Goal: Navigation & Orientation: Find specific page/section

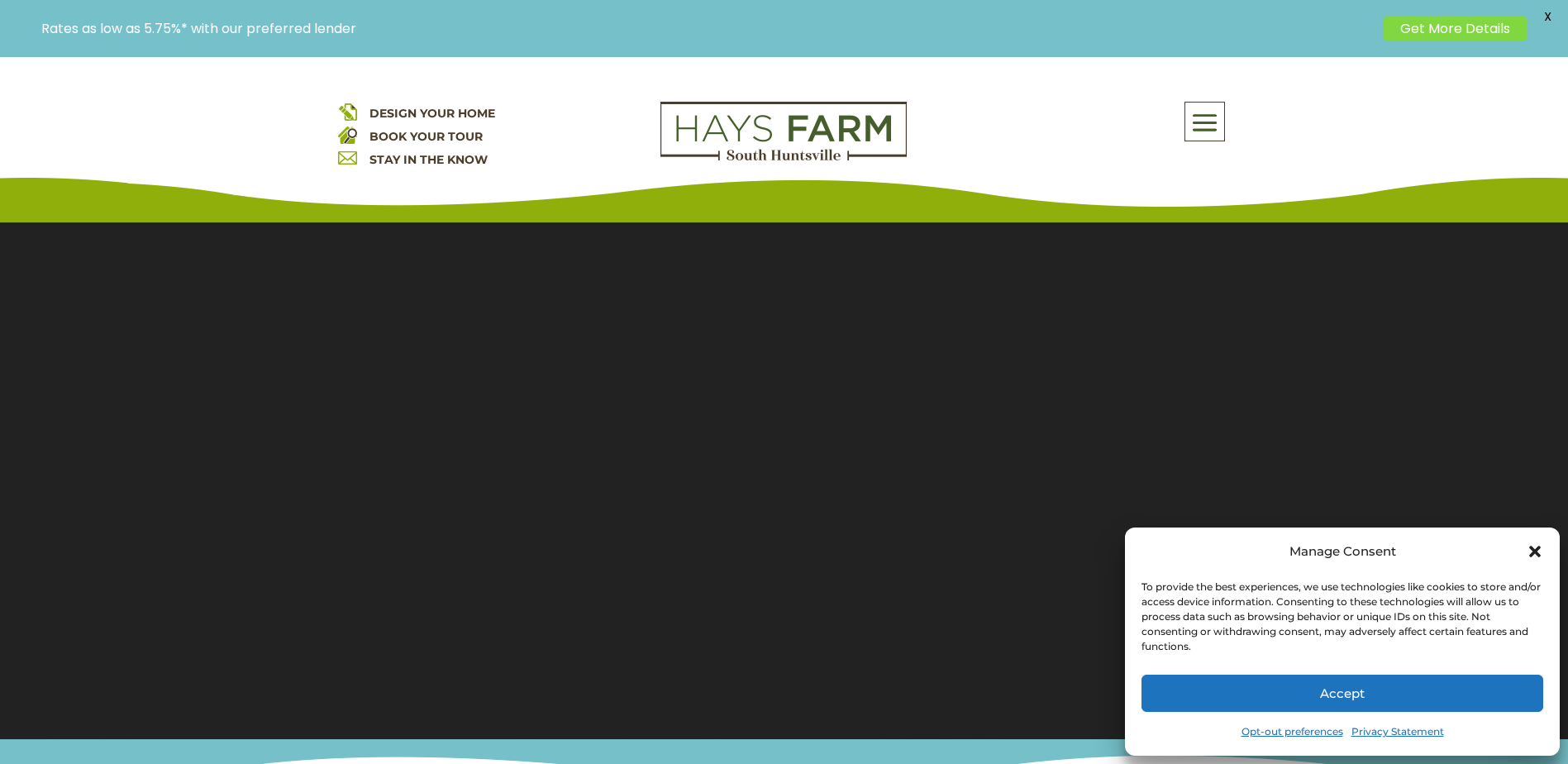
click at [1540, 553] on icon "Close dialog" at bounding box center [1534, 551] width 11 height 11
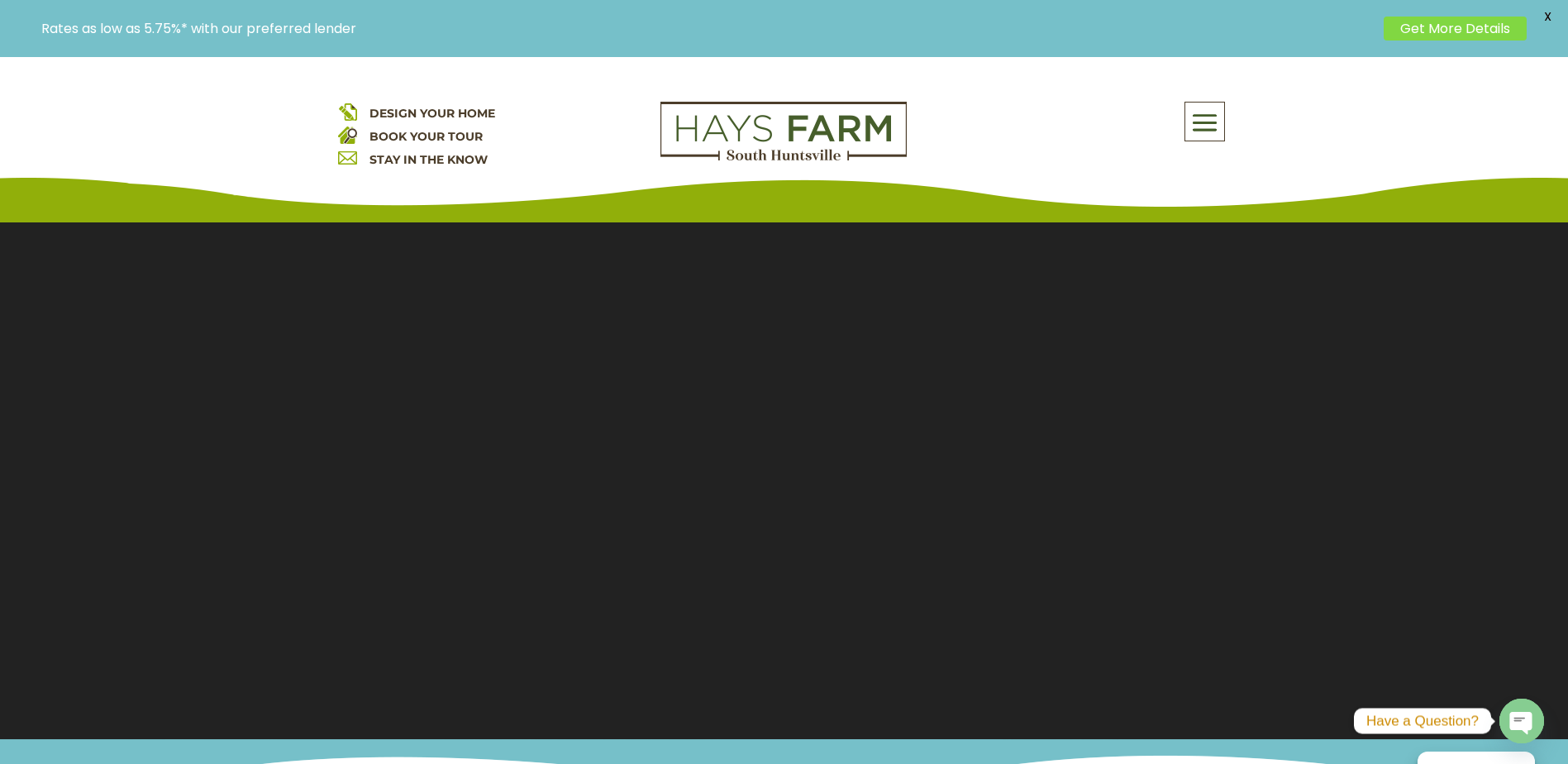
click at [1201, 113] on span at bounding box center [1204, 123] width 39 height 38
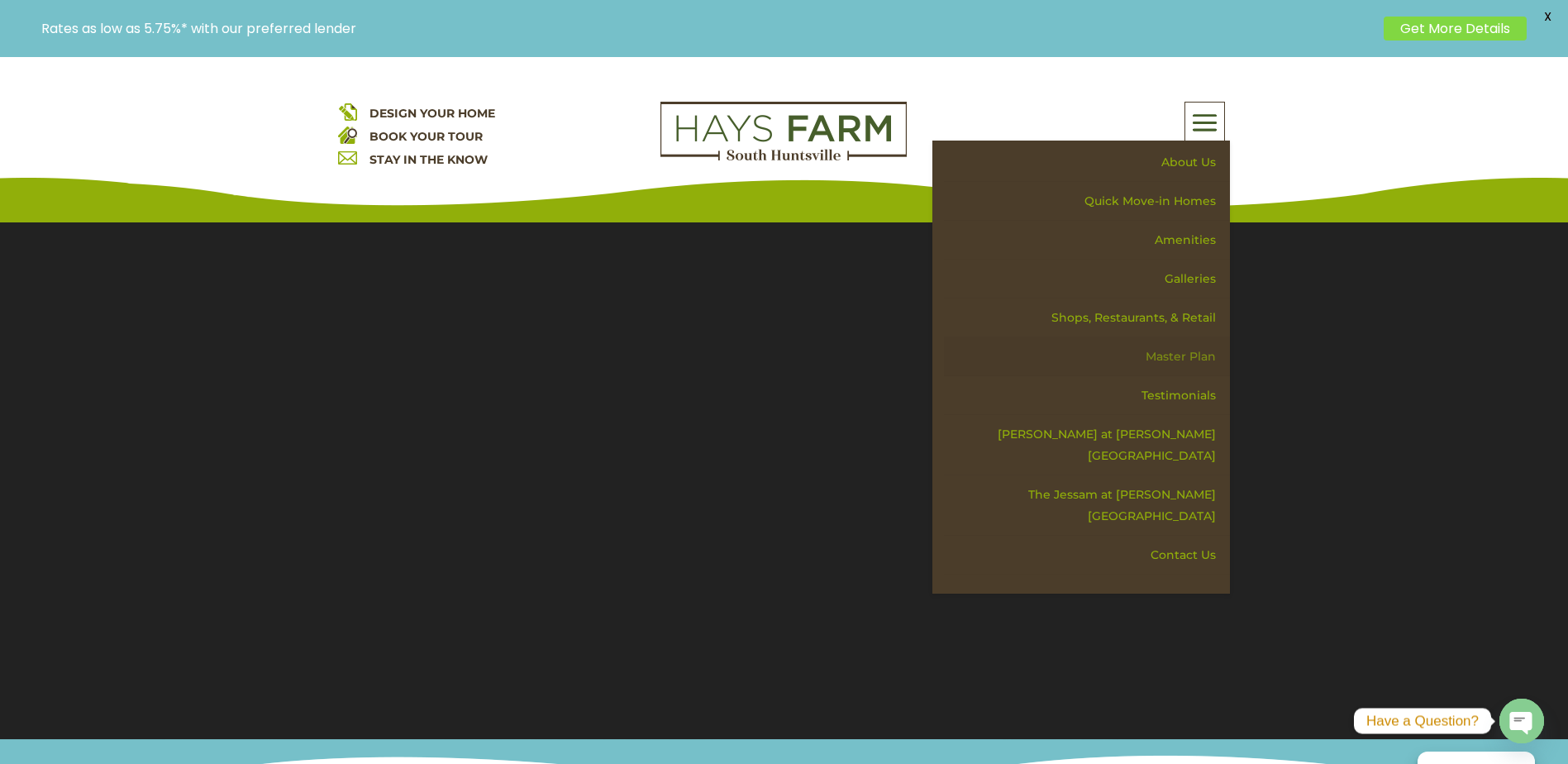
click at [1187, 350] on link "Master Plan" at bounding box center [1086, 357] width 286 height 39
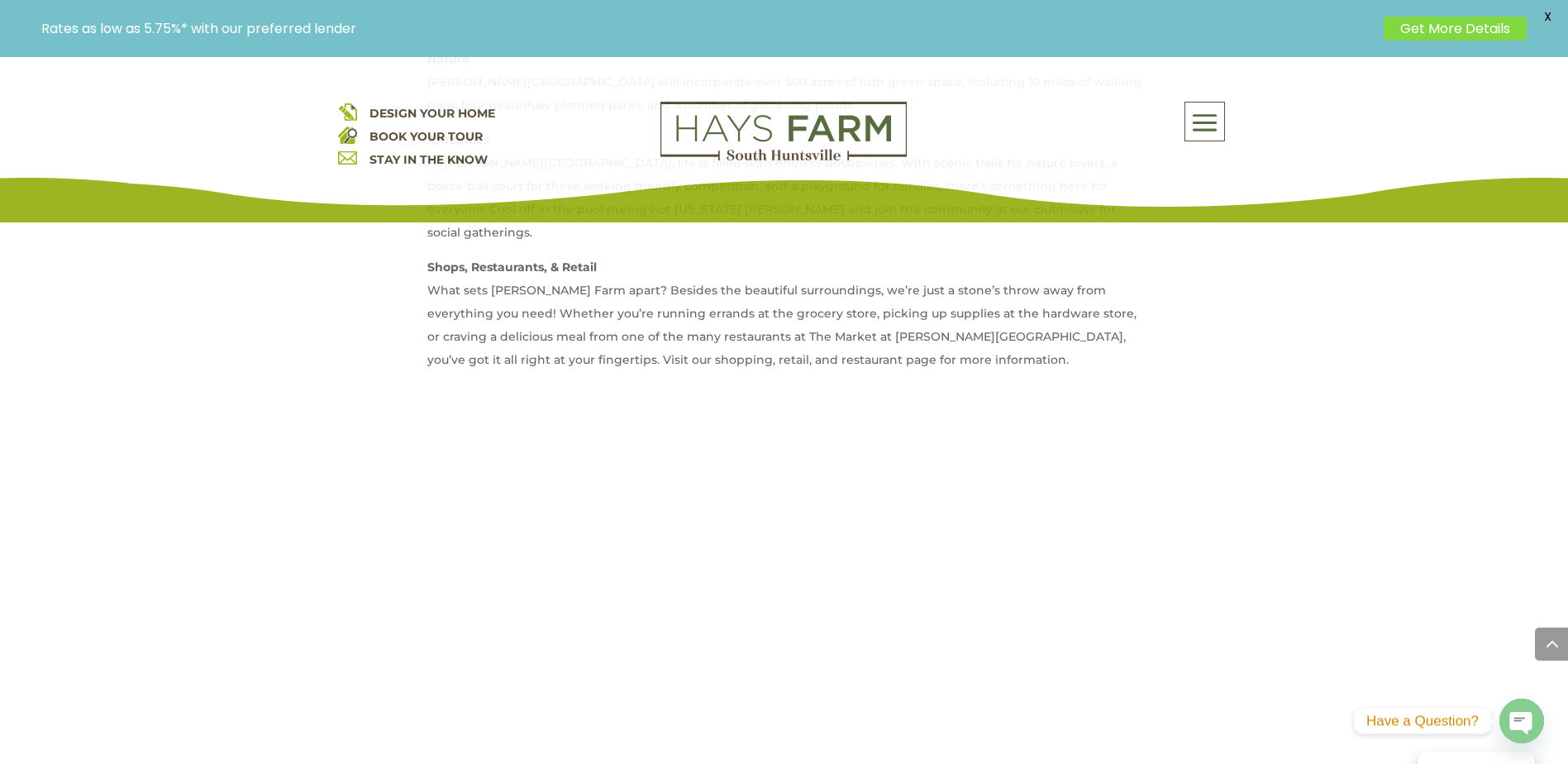
scroll to position [1240, 0]
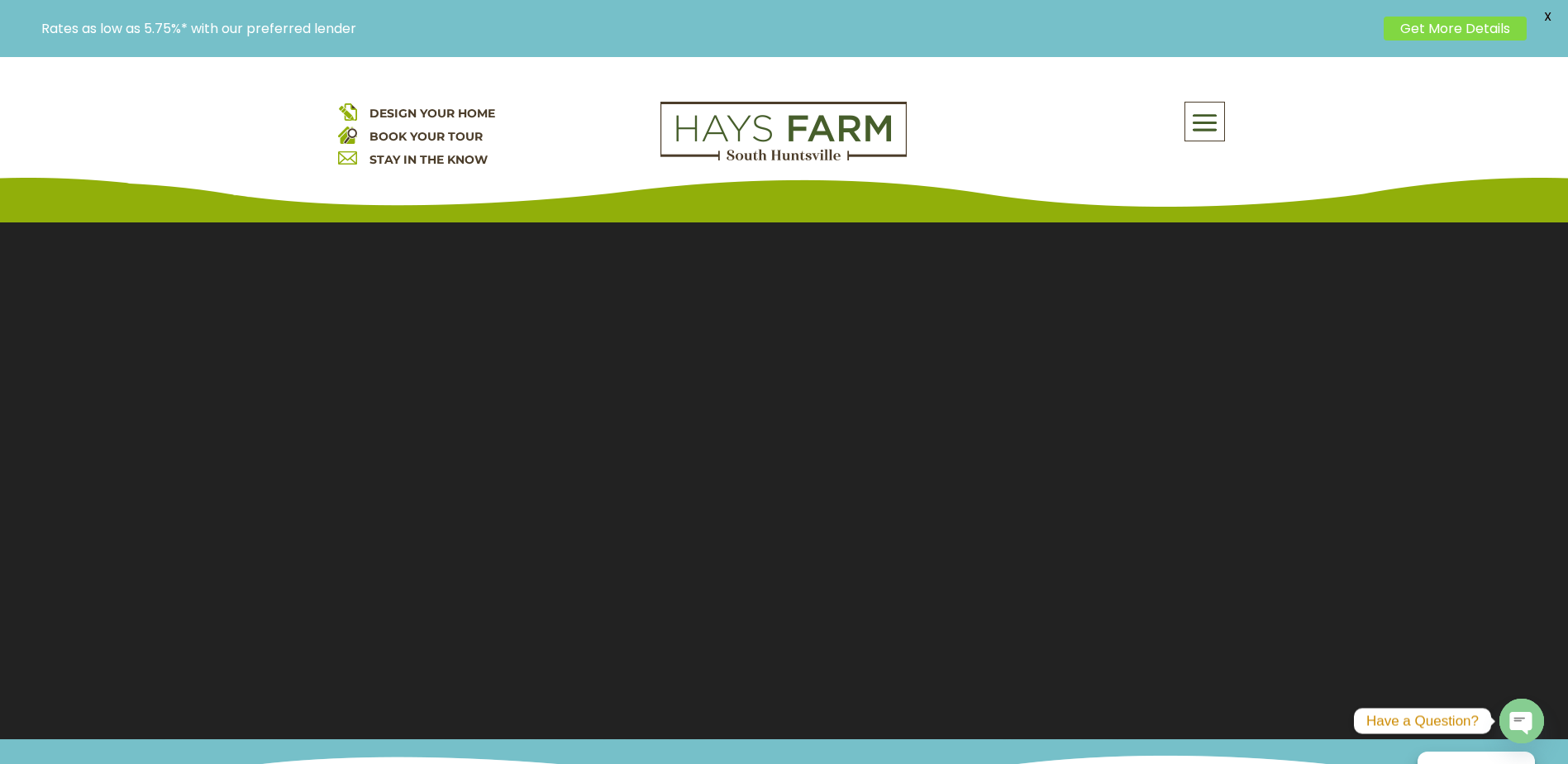
click at [1200, 122] on span at bounding box center [1204, 123] width 39 height 38
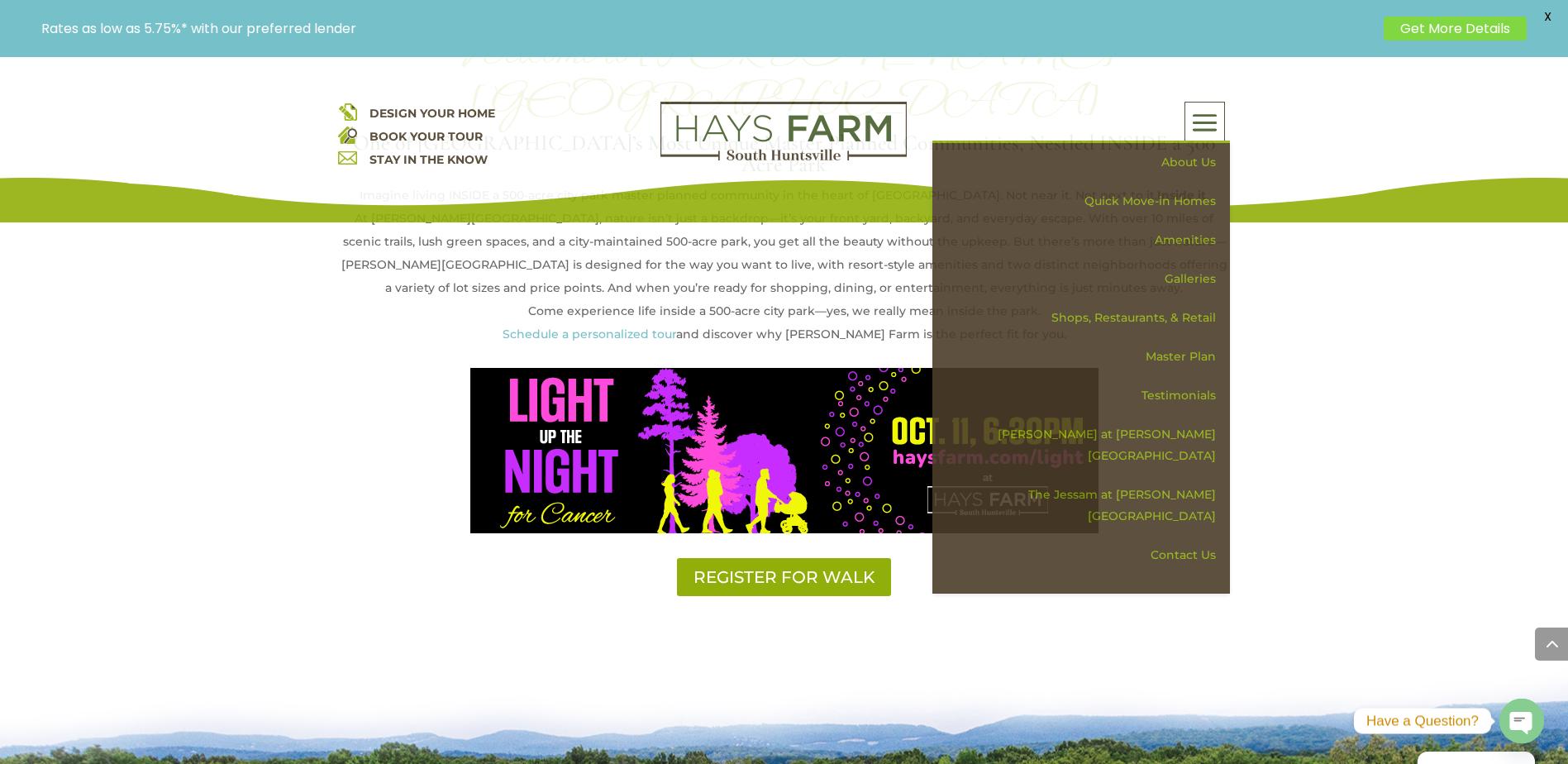
scroll to position [826, 0]
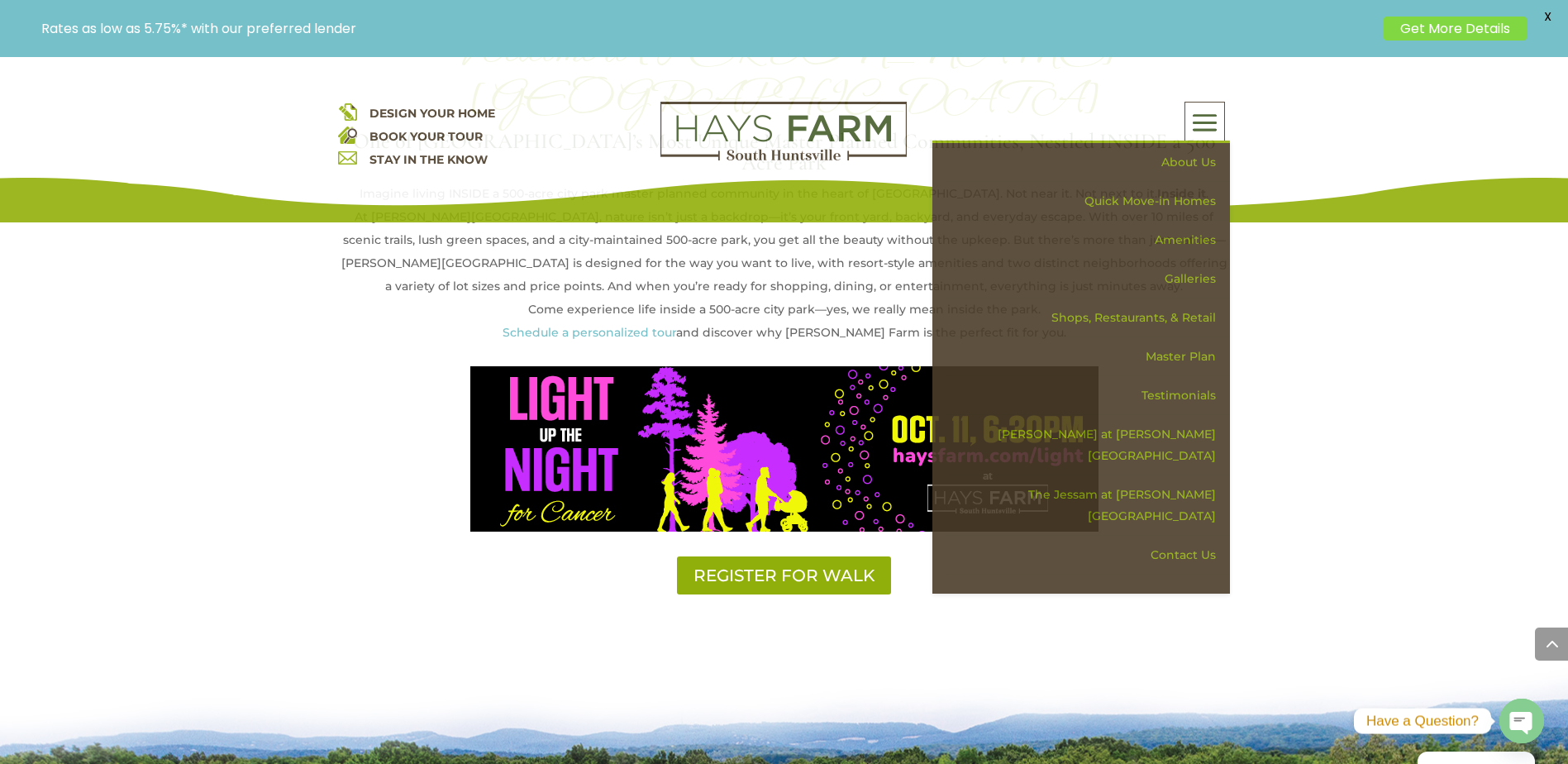
click at [291, 402] on div "Welcome to Hays Farm One of Huntsville’s Most Unique Master Planned Communities…" at bounding box center [784, 296] width 1568 height 728
click at [1195, 119] on span at bounding box center [1204, 123] width 39 height 38
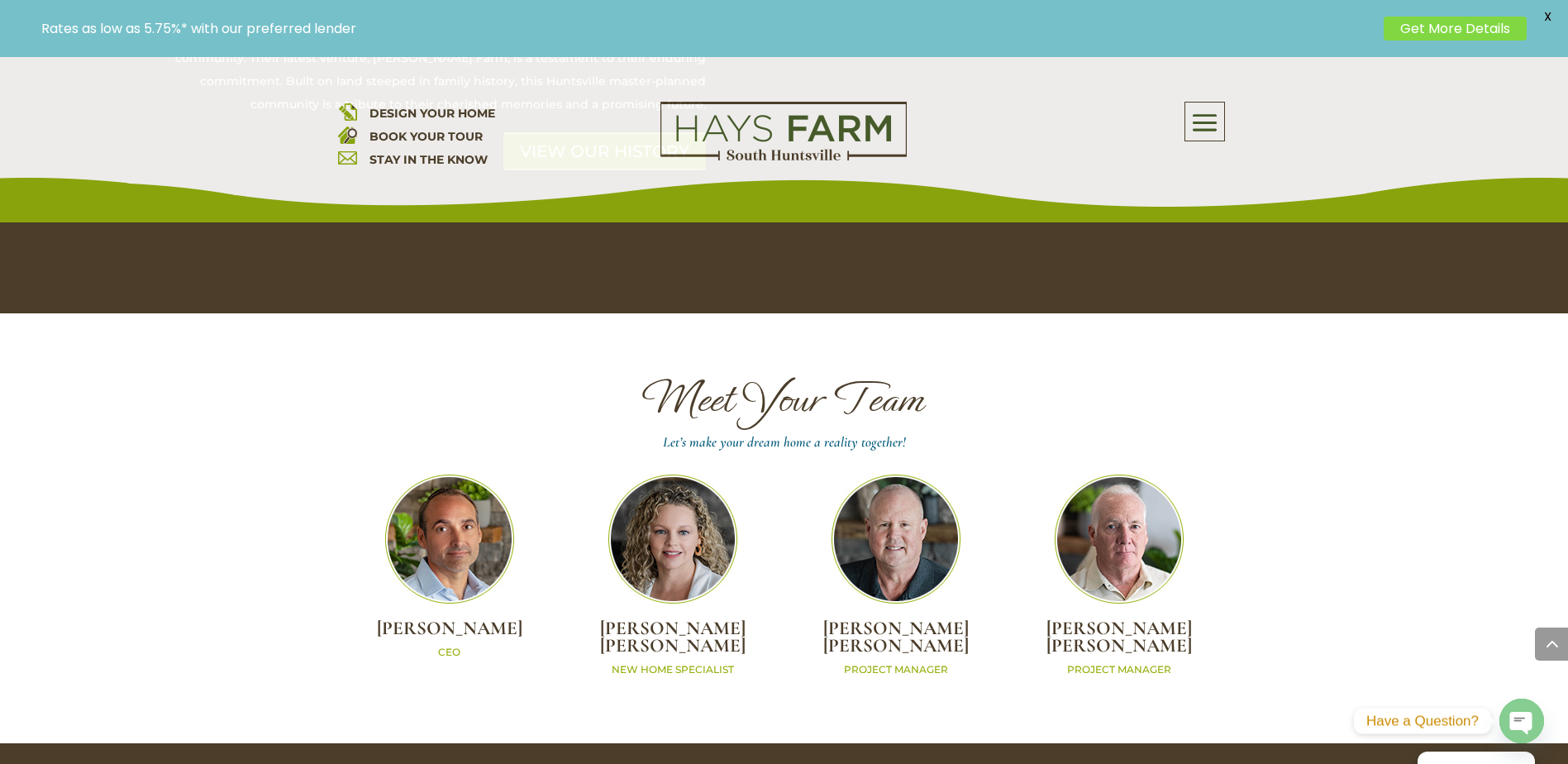
scroll to position [5124, 0]
